Goal: Check status

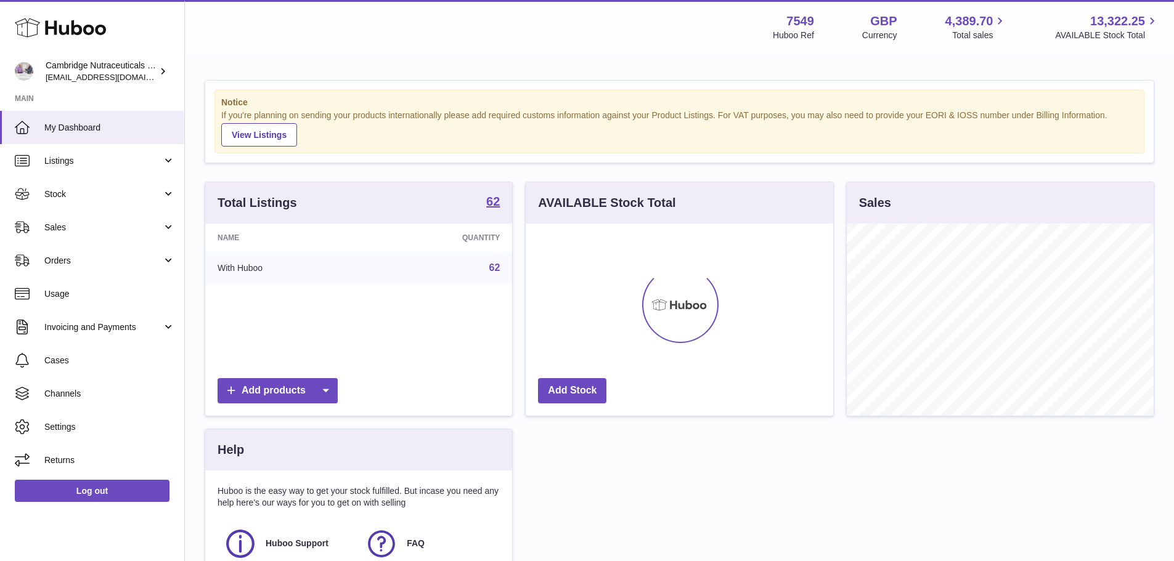
scroll to position [192, 308]
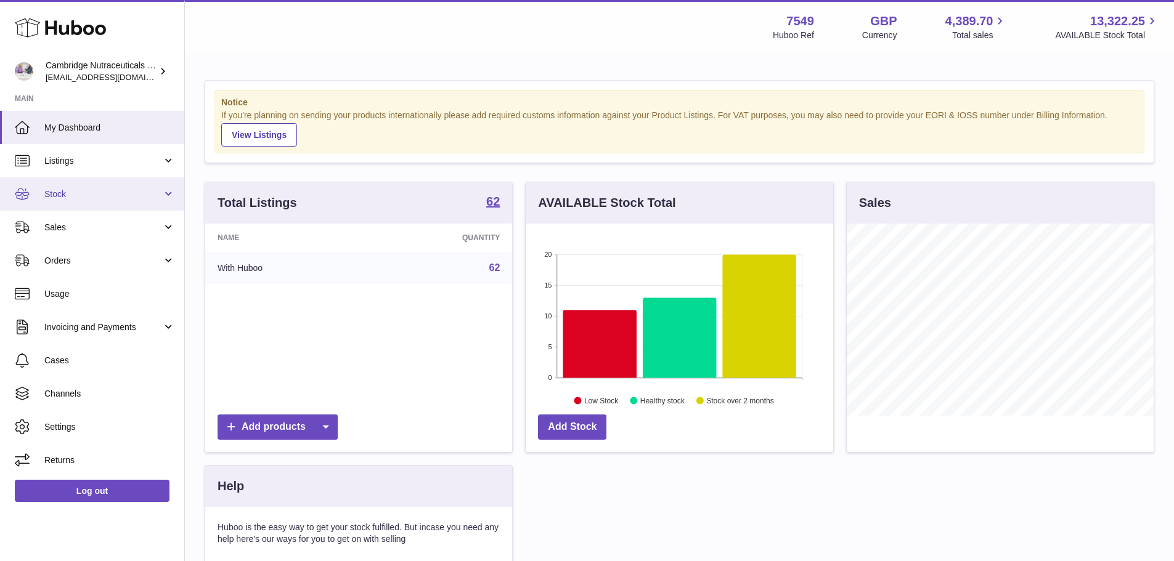
click at [76, 195] on span "Stock" at bounding box center [103, 195] width 118 height 12
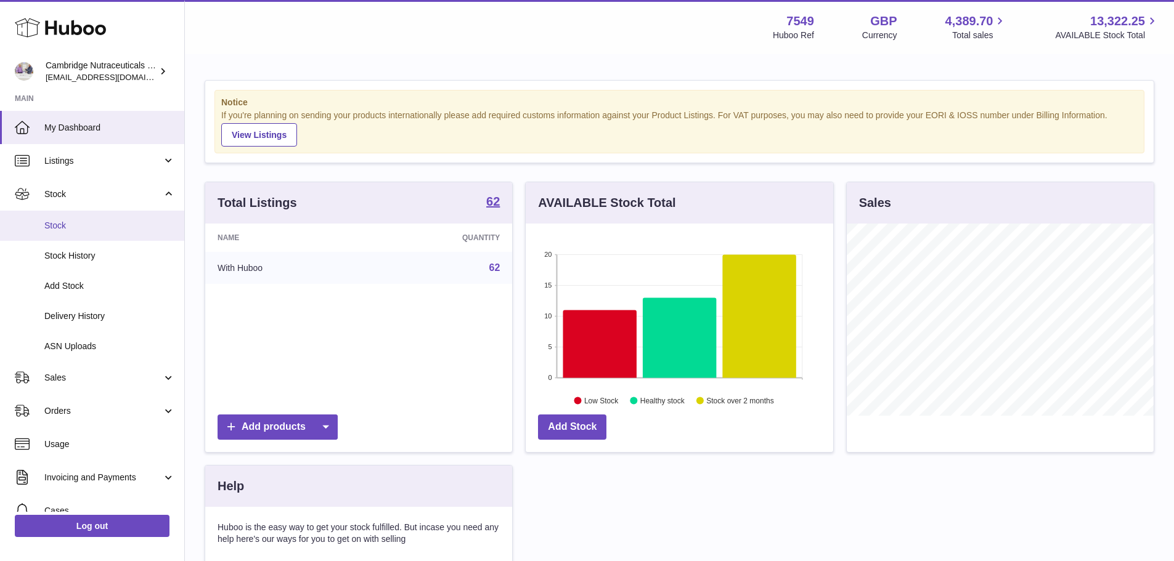
click at [76, 227] on span "Stock" at bounding box center [109, 226] width 131 height 12
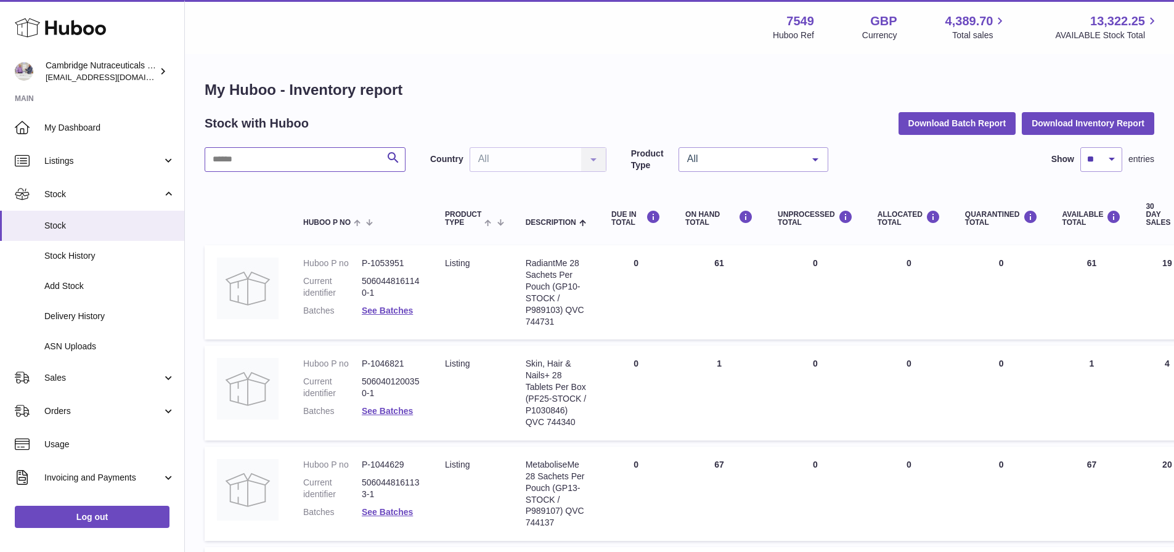
click at [282, 155] on input "text" at bounding box center [305, 159] width 201 height 25
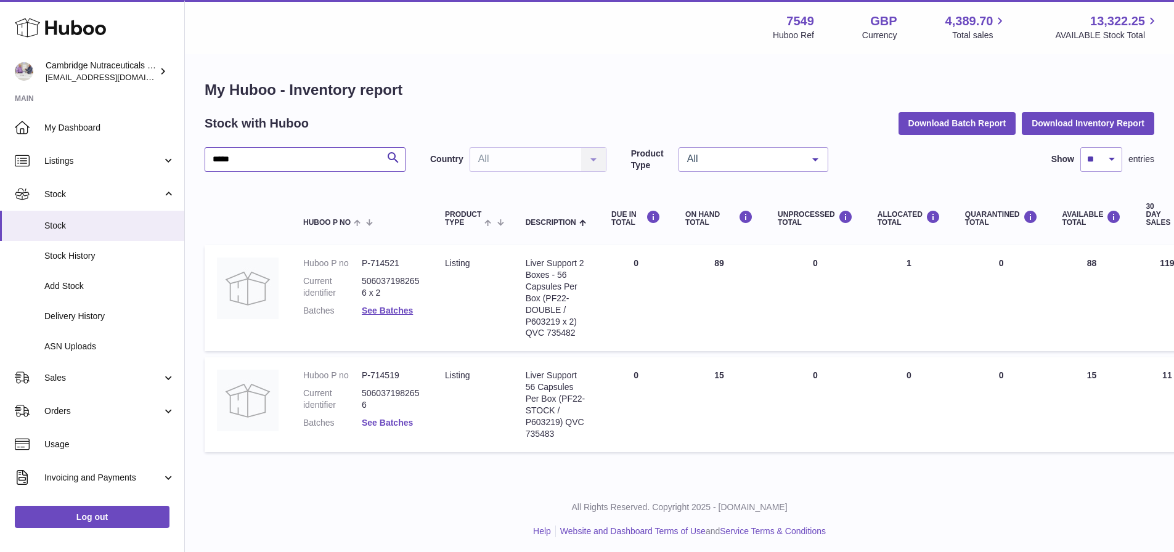
type input "*****"
click at [388, 425] on link "See Batches" at bounding box center [387, 423] width 51 height 10
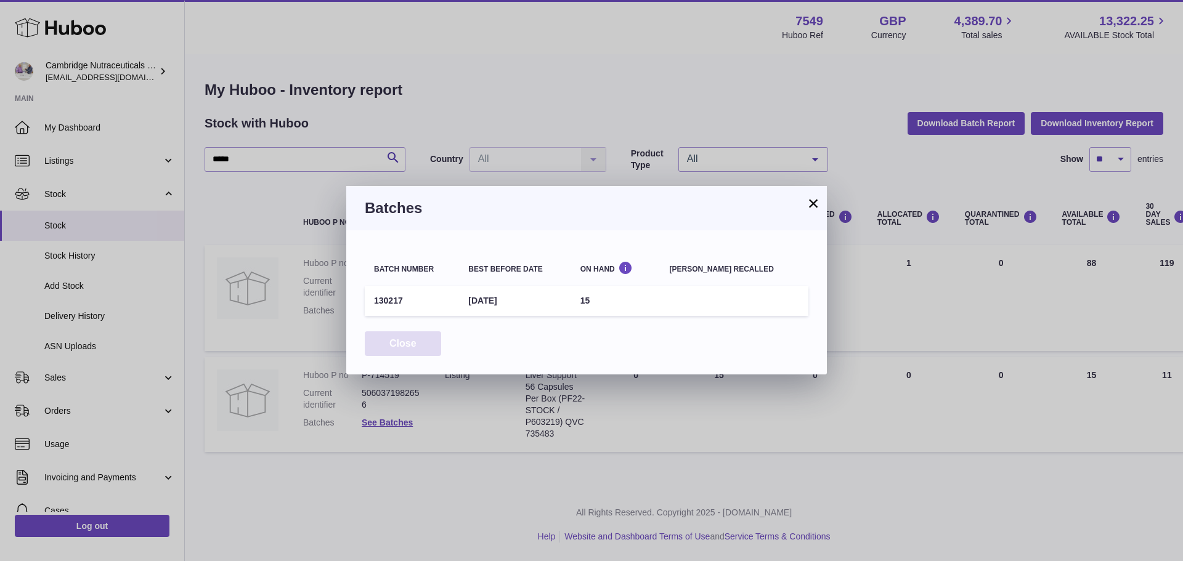
click at [406, 342] on button "Close" at bounding box center [403, 344] width 76 height 25
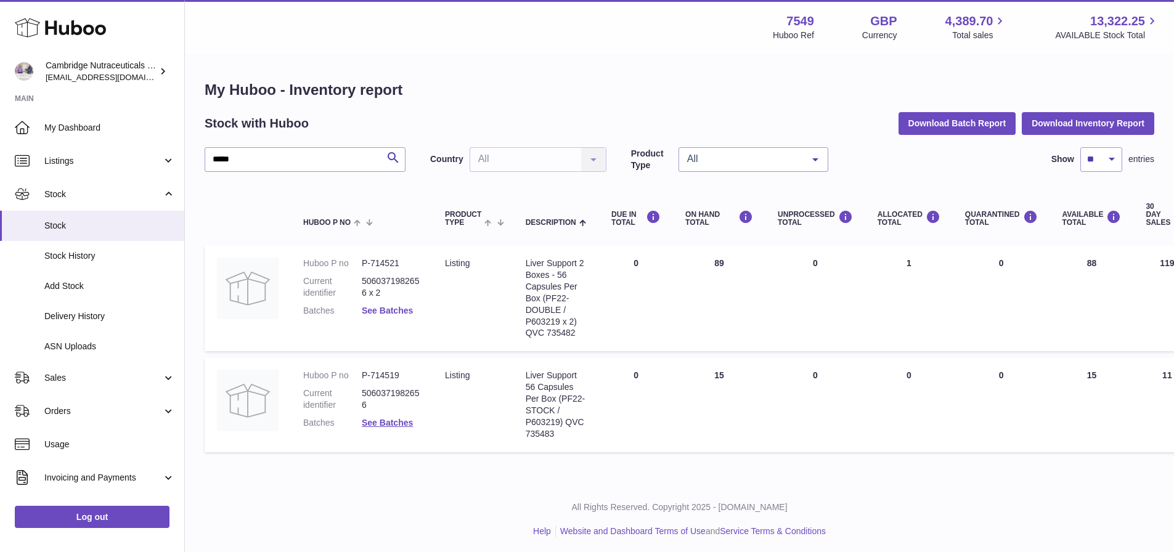
click at [382, 308] on link "See Batches" at bounding box center [387, 311] width 51 height 10
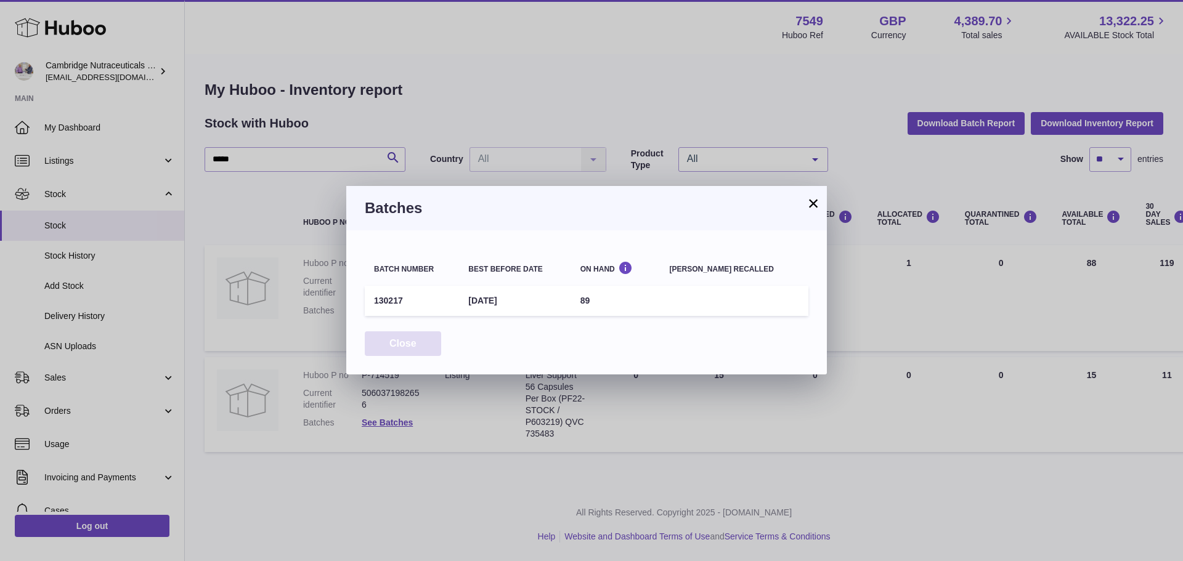
click at [386, 341] on button "Close" at bounding box center [403, 344] width 76 height 25
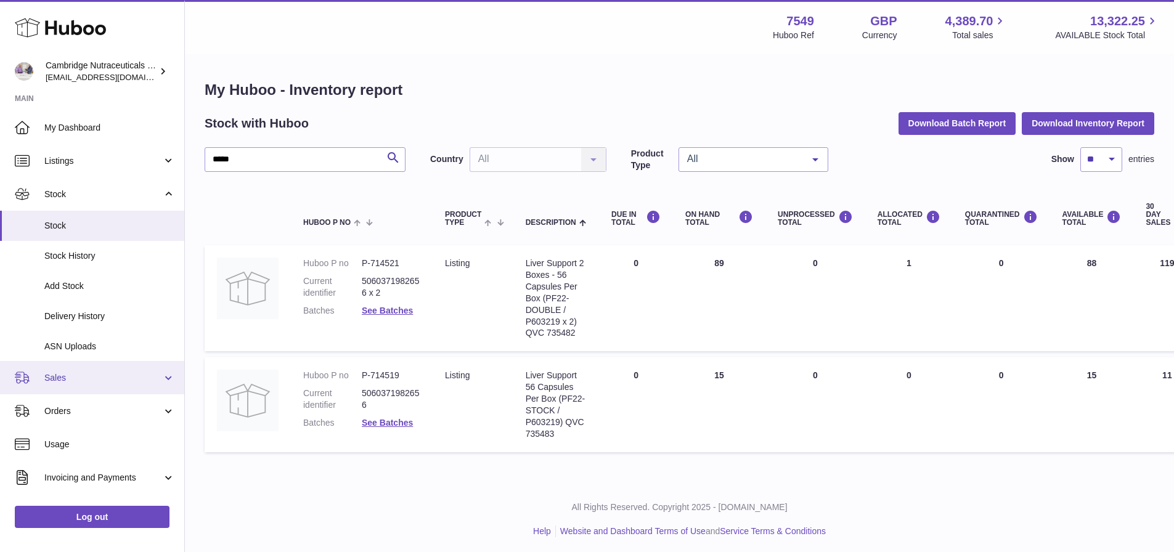
click at [70, 380] on span "Sales" at bounding box center [103, 378] width 118 height 12
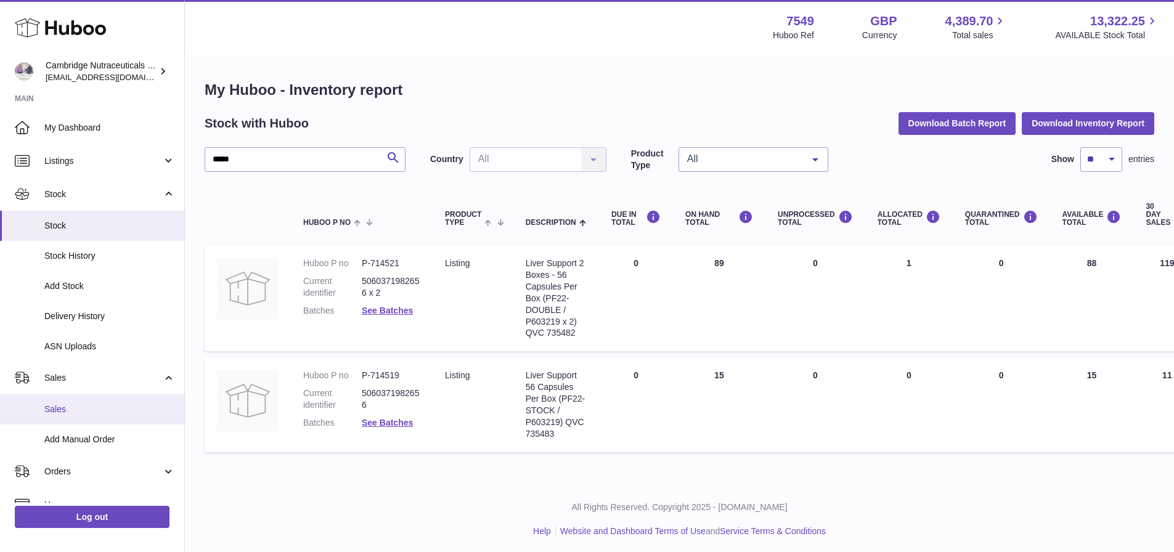
click at [81, 407] on span "Sales" at bounding box center [109, 410] width 131 height 12
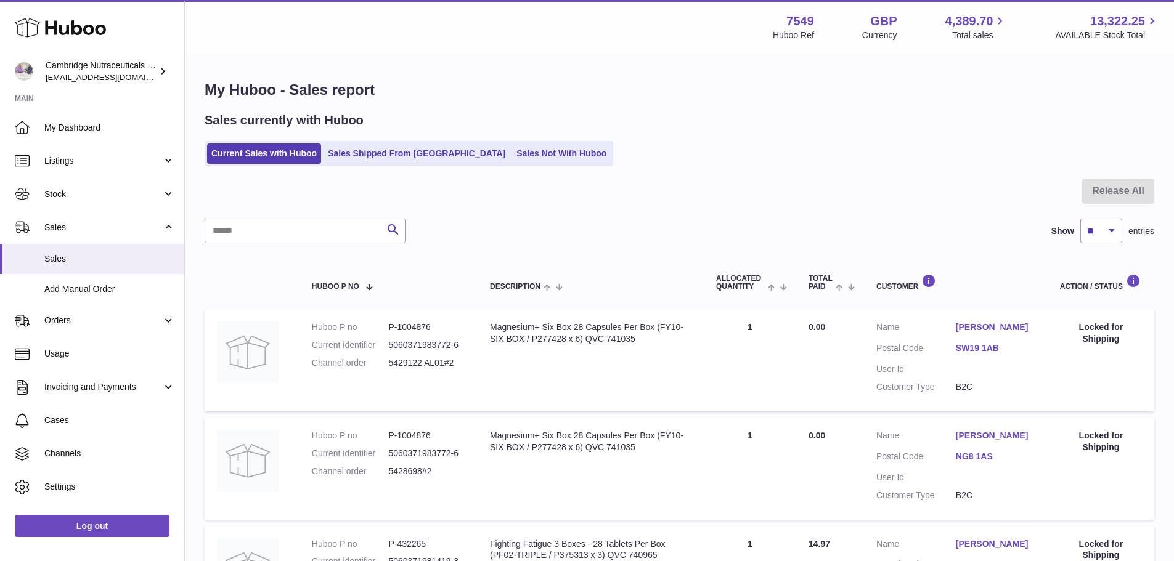
click at [351, 142] on ul "Current Sales with Huboo Sales Shipped From Huboo Sales Not With Huboo" at bounding box center [409, 153] width 409 height 25
click at [347, 150] on link "Sales Shipped From Huboo" at bounding box center [417, 154] width 186 height 20
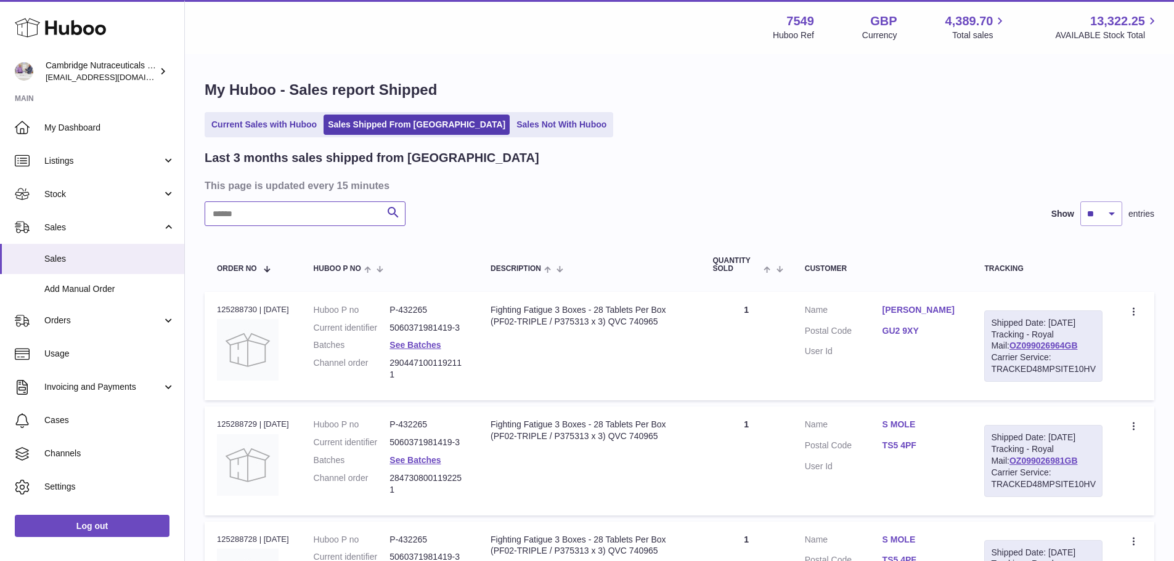
click at [256, 205] on input "text" at bounding box center [305, 214] width 201 height 25
paste input "********"
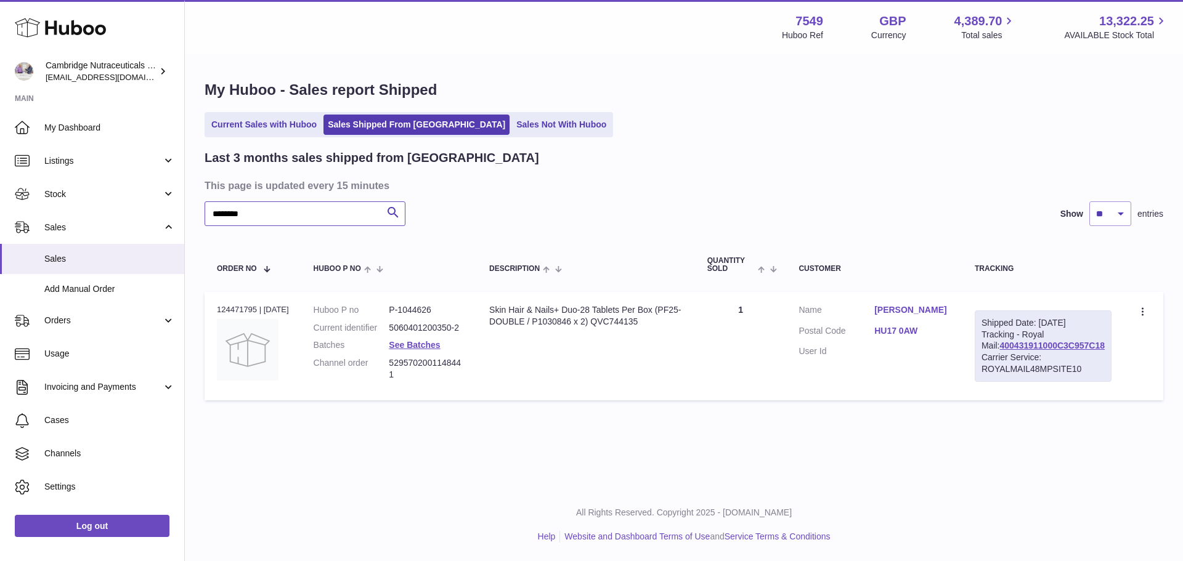
type input "********"
